Goal: Transaction & Acquisition: Book appointment/travel/reservation

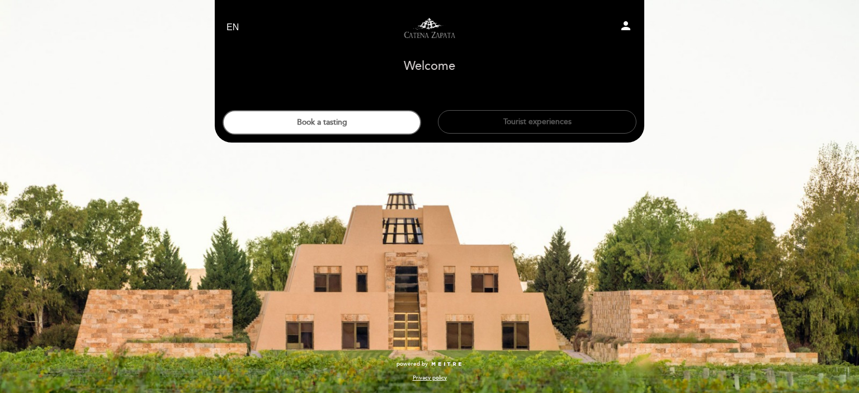
click at [513, 122] on button "Tourist experiences" at bounding box center [537, 121] width 199 height 23
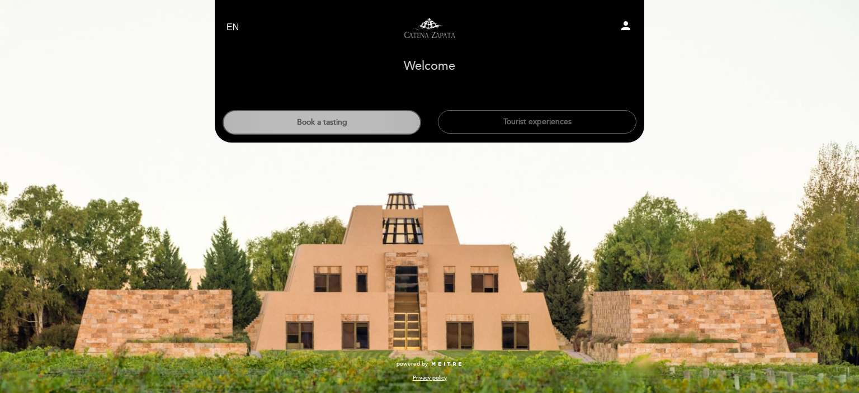
click at [331, 120] on button "Book a tasting" at bounding box center [322, 122] width 199 height 25
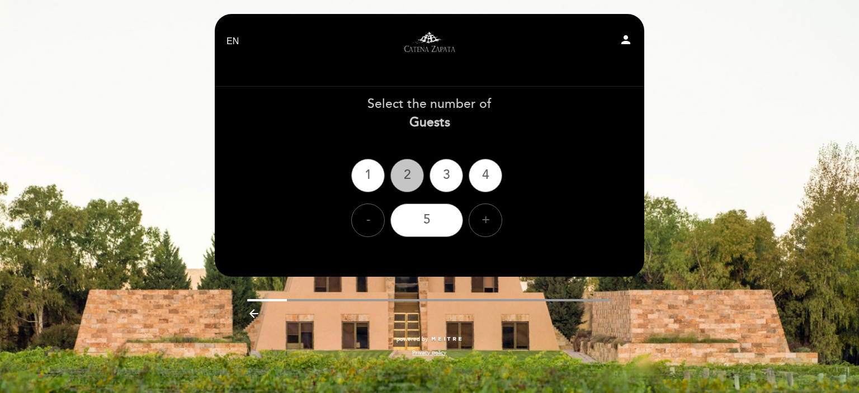
click at [398, 173] on div "2" at bounding box center [407, 176] width 34 height 34
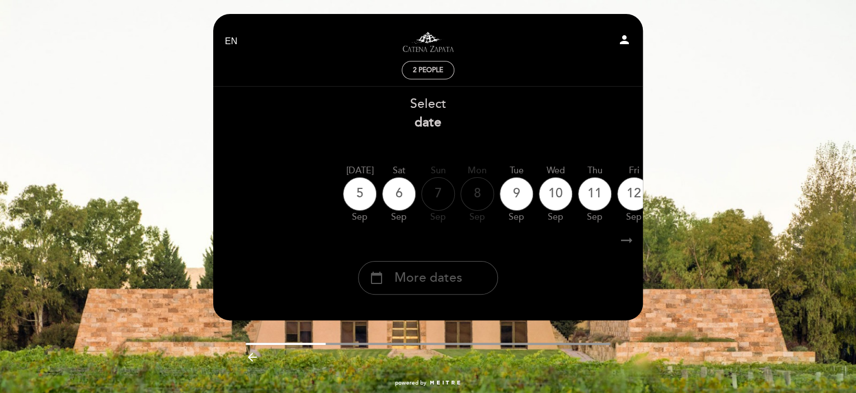
click at [416, 282] on span "More dates" at bounding box center [428, 278] width 68 height 18
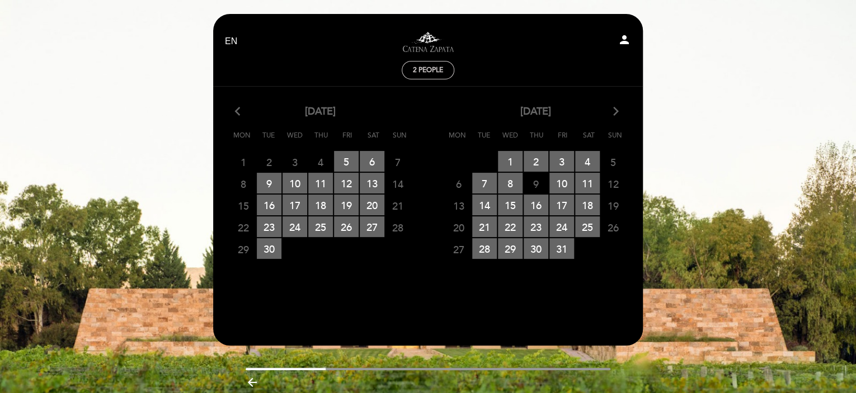
click at [620, 112] on icon "arrow_forward_ios" at bounding box center [616, 112] width 10 height 15
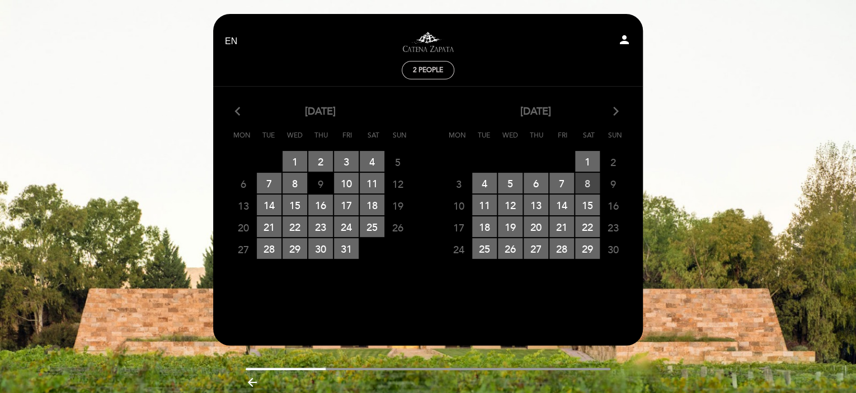
click at [594, 185] on span "8 RESERVATIONS AVAILABLE" at bounding box center [587, 183] width 25 height 21
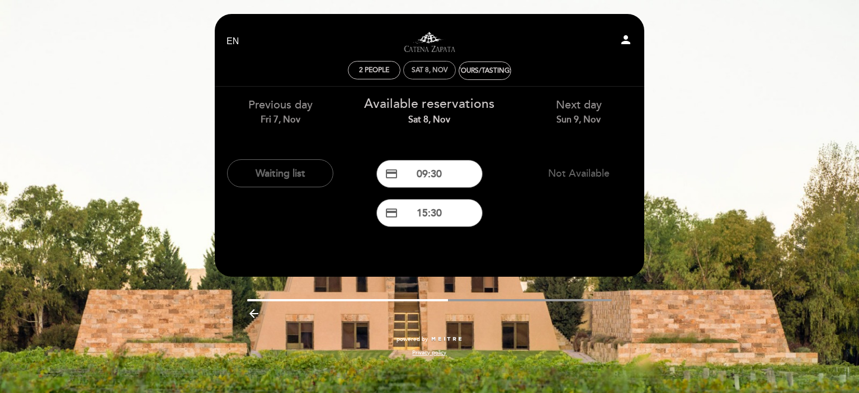
click at [426, 70] on div "Sat 8, Nov" at bounding box center [430, 70] width 36 height 8
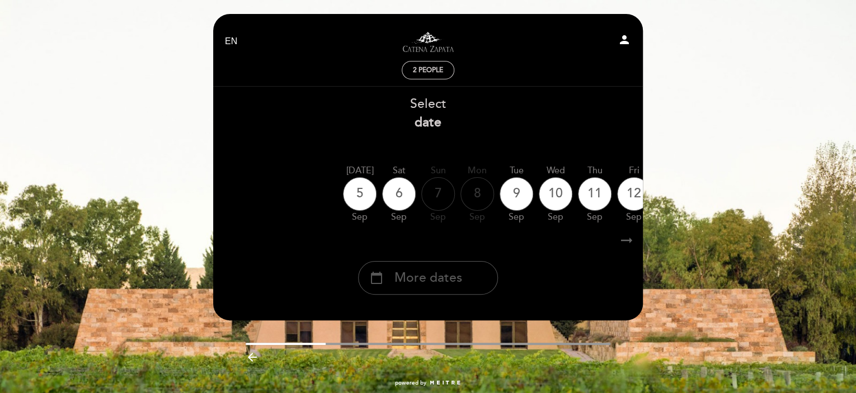
click at [434, 281] on span "More dates" at bounding box center [428, 278] width 68 height 18
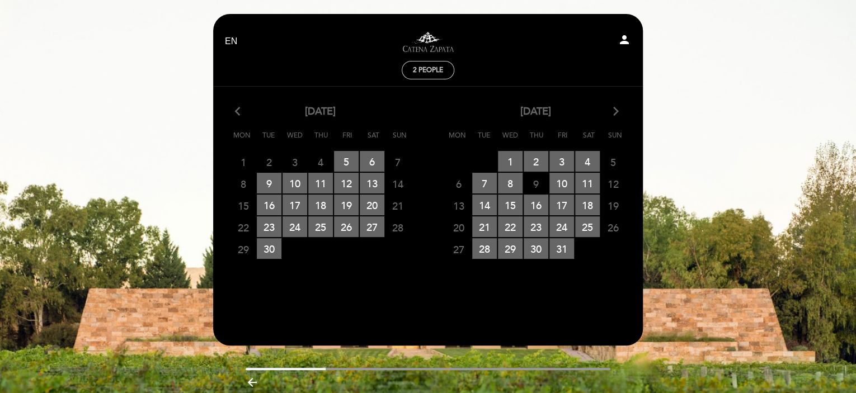
click at [613, 115] on icon "arrow_forward_ios" at bounding box center [616, 112] width 10 height 15
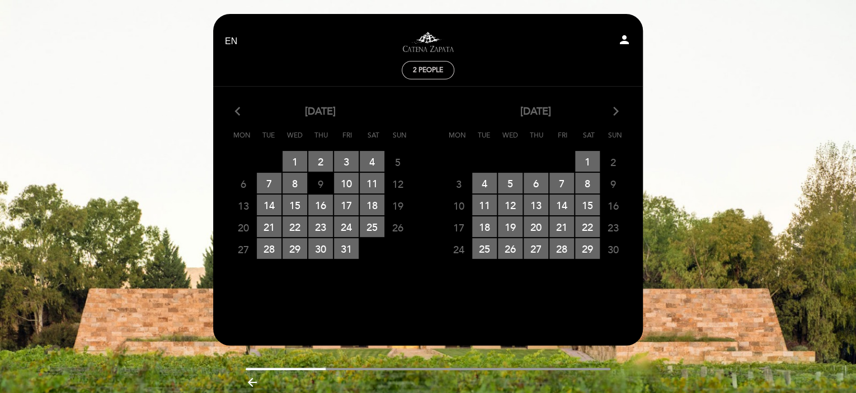
click at [459, 208] on span "10" at bounding box center [458, 205] width 25 height 21
click at [478, 209] on span "11 RESERVATIONS AVAILABLE" at bounding box center [484, 205] width 25 height 21
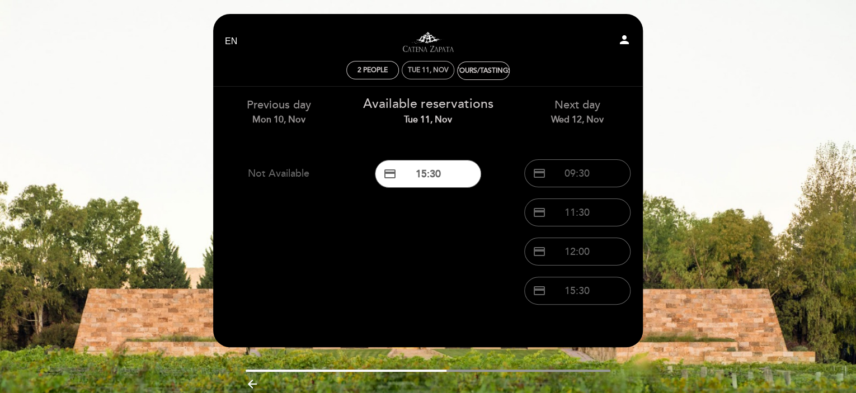
click at [415, 69] on div "Tue 11, Nov" at bounding box center [428, 70] width 41 height 8
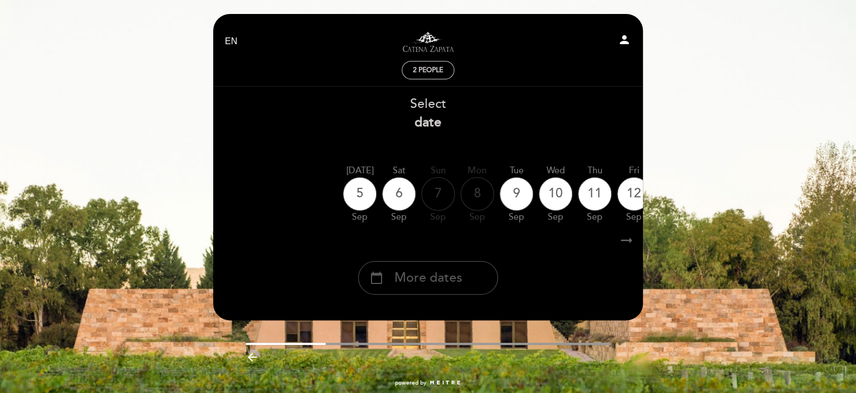
click at [427, 280] on span "More dates" at bounding box center [428, 278] width 68 height 18
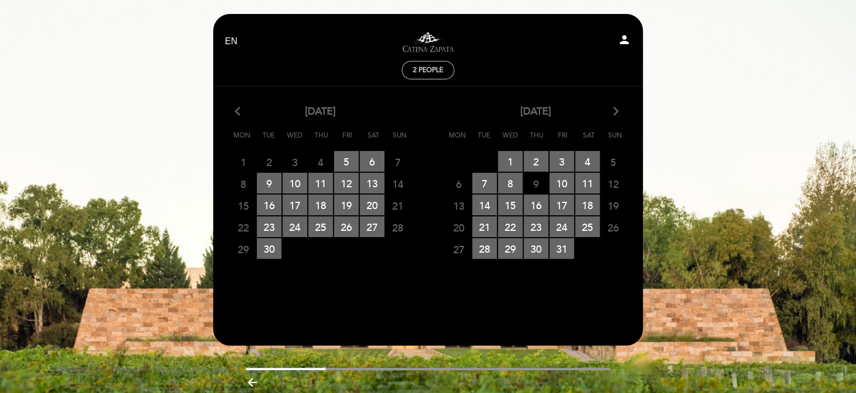
click at [611, 113] on icon "arrow_forward_ios" at bounding box center [616, 112] width 10 height 15
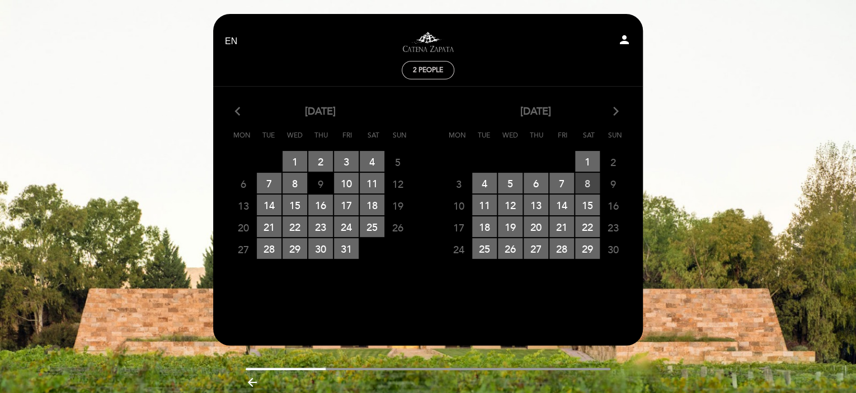
click at [590, 179] on span "8 RESERVATIONS AVAILABLE" at bounding box center [587, 183] width 25 height 21
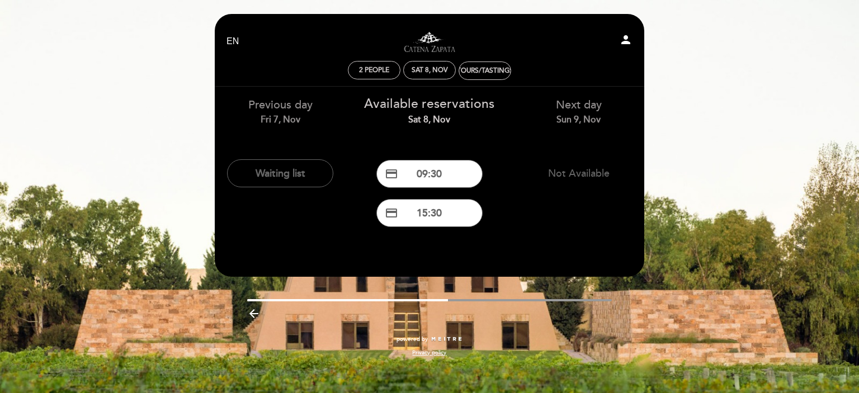
click at [734, 114] on div "EN ES PT Visitas y degustaciones en La Pirámide person 2 people Sat 8, Nov Tour…" at bounding box center [429, 196] width 859 height 393
click at [432, 214] on button "credit_card 15:30" at bounding box center [429, 213] width 106 height 28
